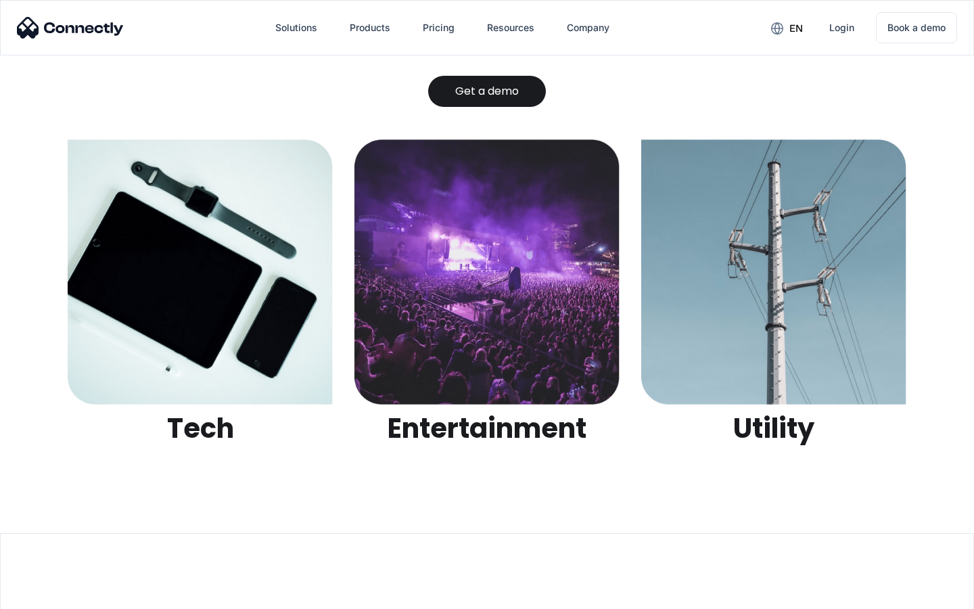
scroll to position [4267, 0]
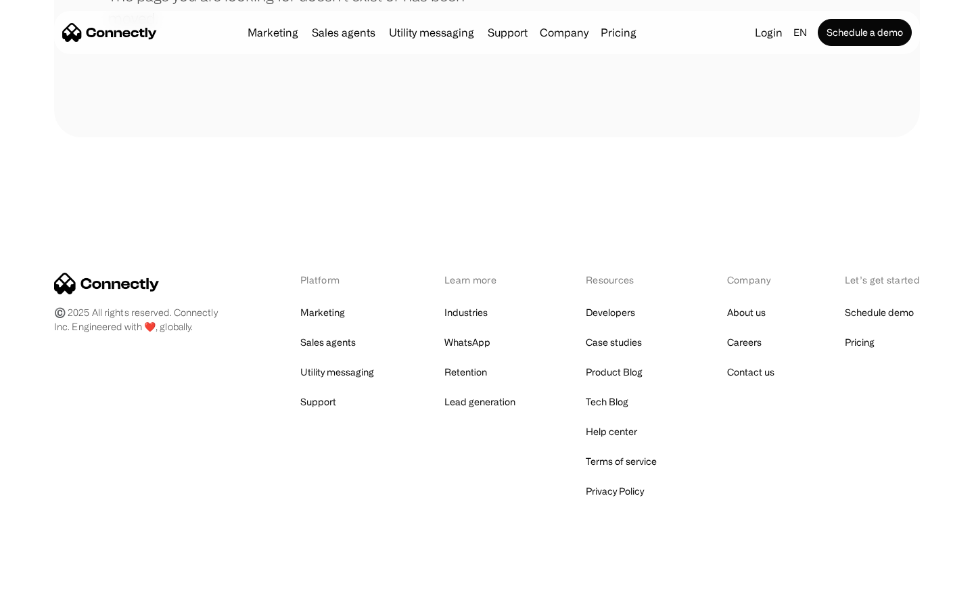
scroll to position [247, 0]
